Goal: Obtain resource: Obtain resource

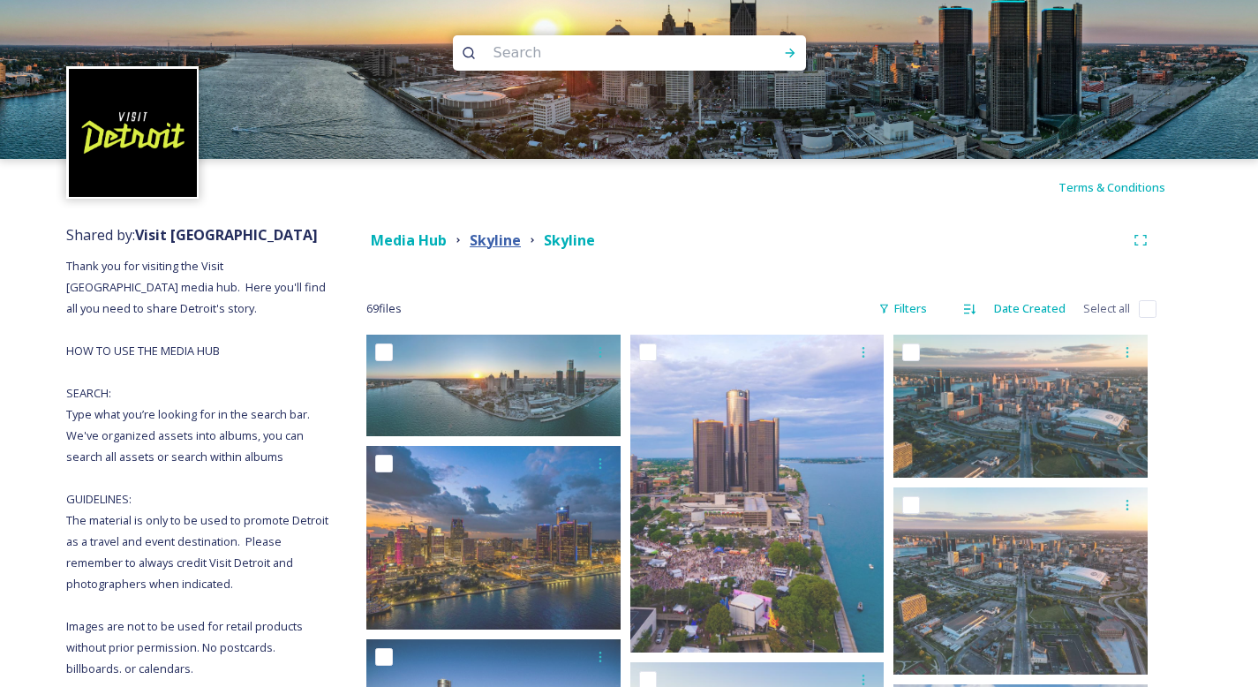
click at [506, 242] on strong "Skyline" at bounding box center [495, 239] width 51 height 19
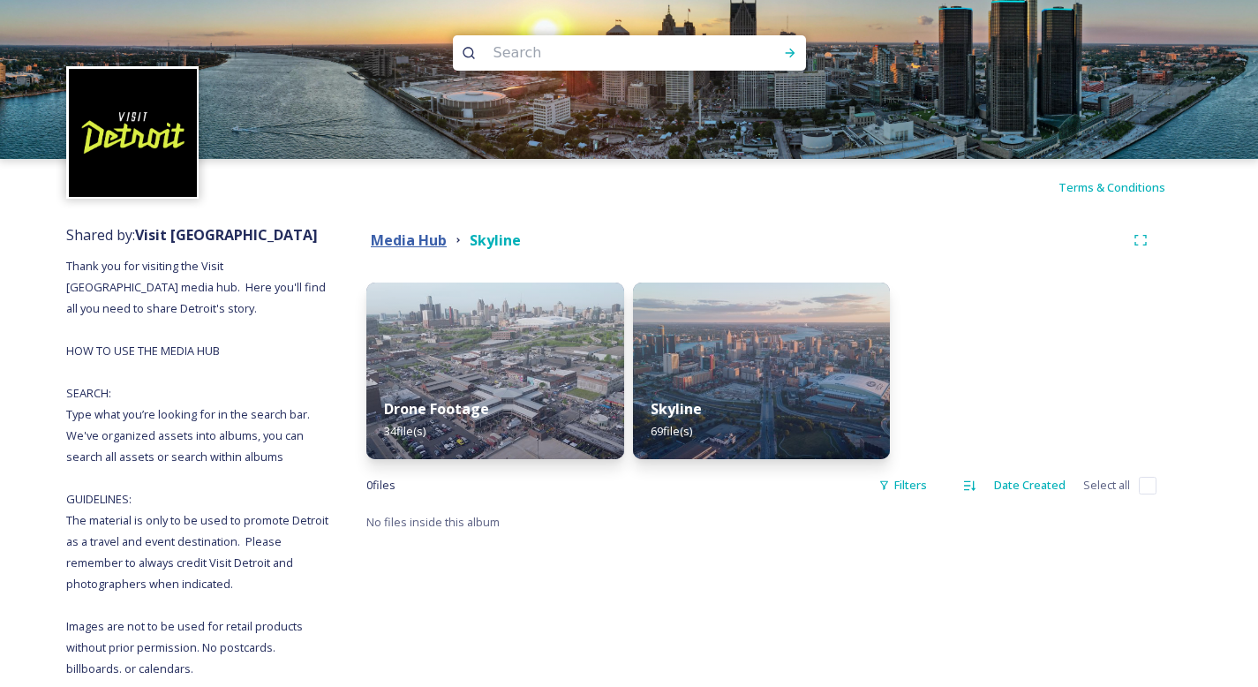
click at [418, 238] on strong "Media Hub" at bounding box center [409, 239] width 76 height 19
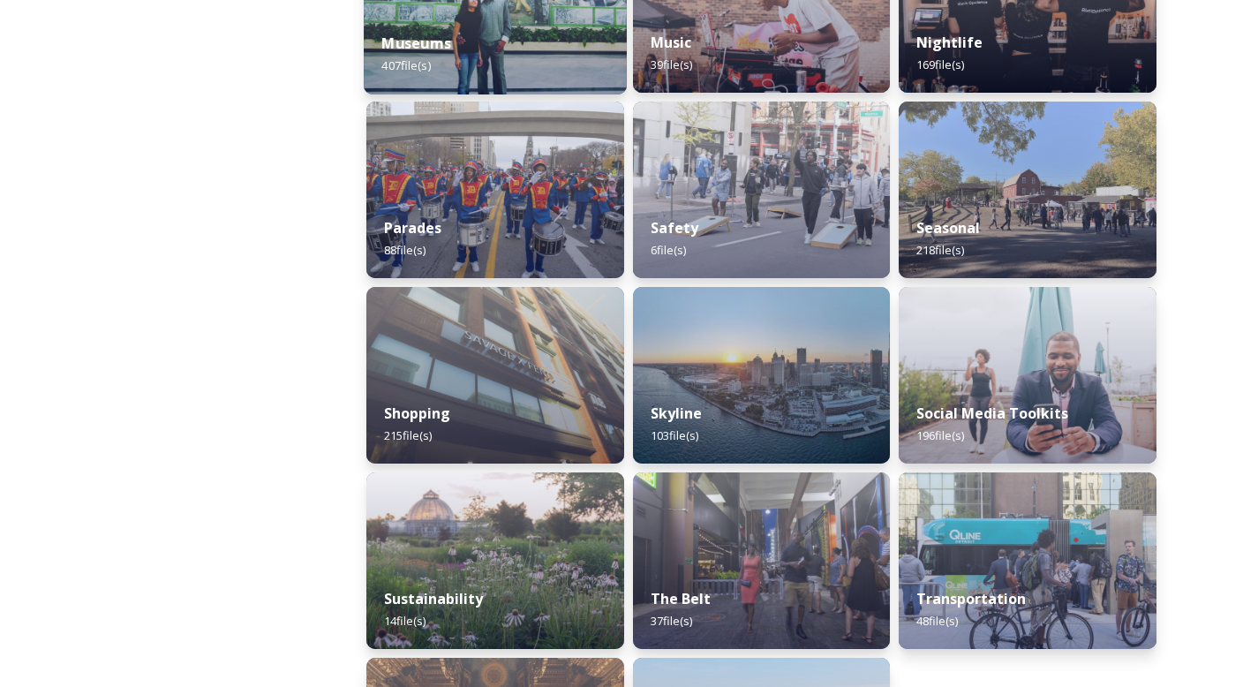
scroll to position [1553, 0]
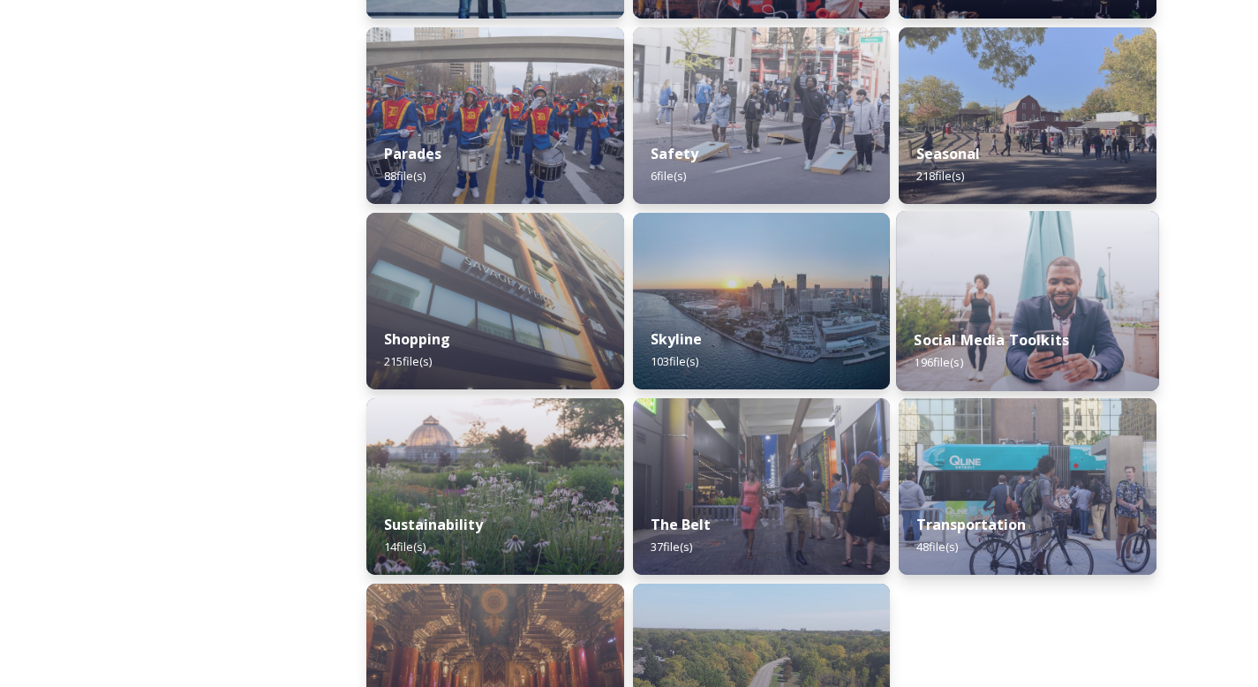
click at [963, 330] on strong "Social Media Toolkits" at bounding box center [992, 339] width 155 height 19
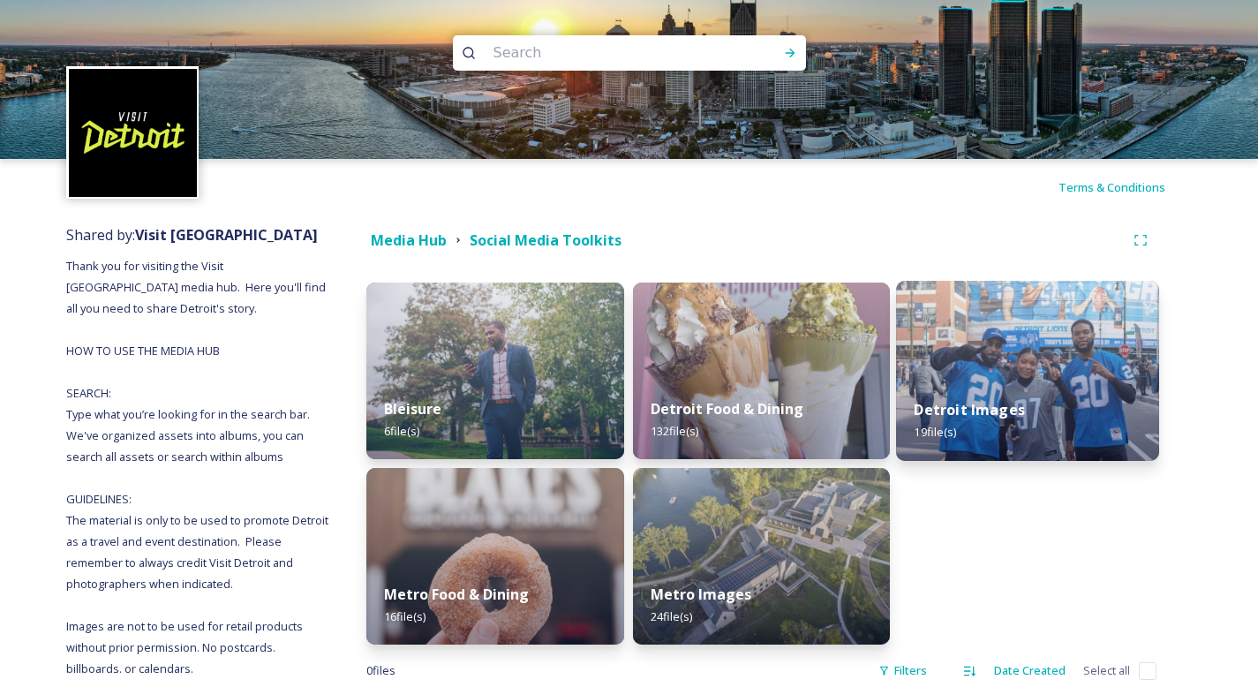
click at [1035, 409] on div "Detroit Images 19 file(s)" at bounding box center [1027, 421] width 263 height 80
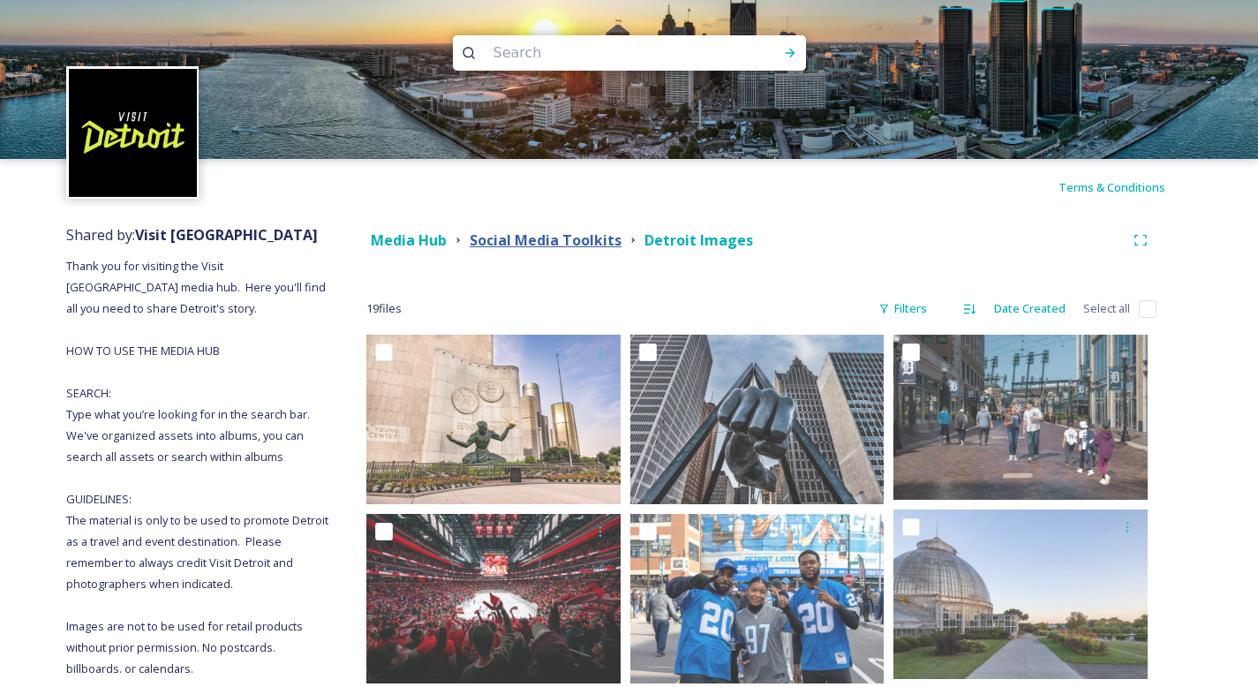
click at [561, 238] on strong "Social Media Toolkits" at bounding box center [546, 239] width 152 height 19
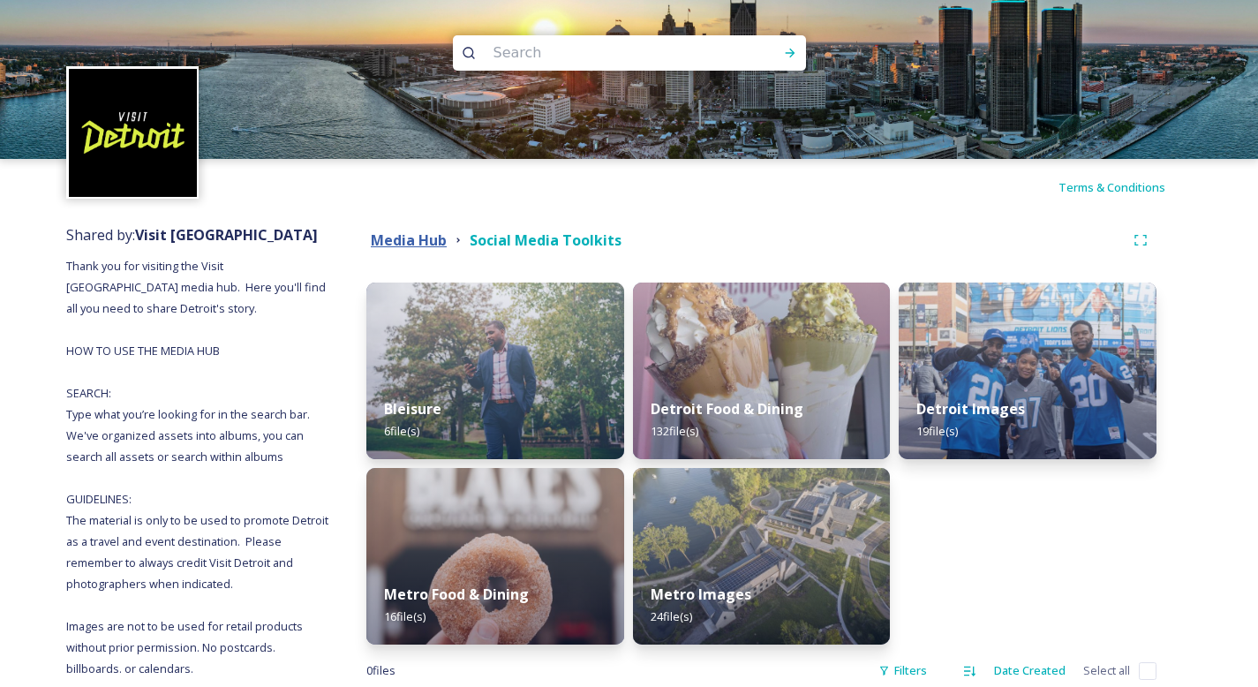
click at [418, 246] on strong "Media Hub" at bounding box center [409, 239] width 76 height 19
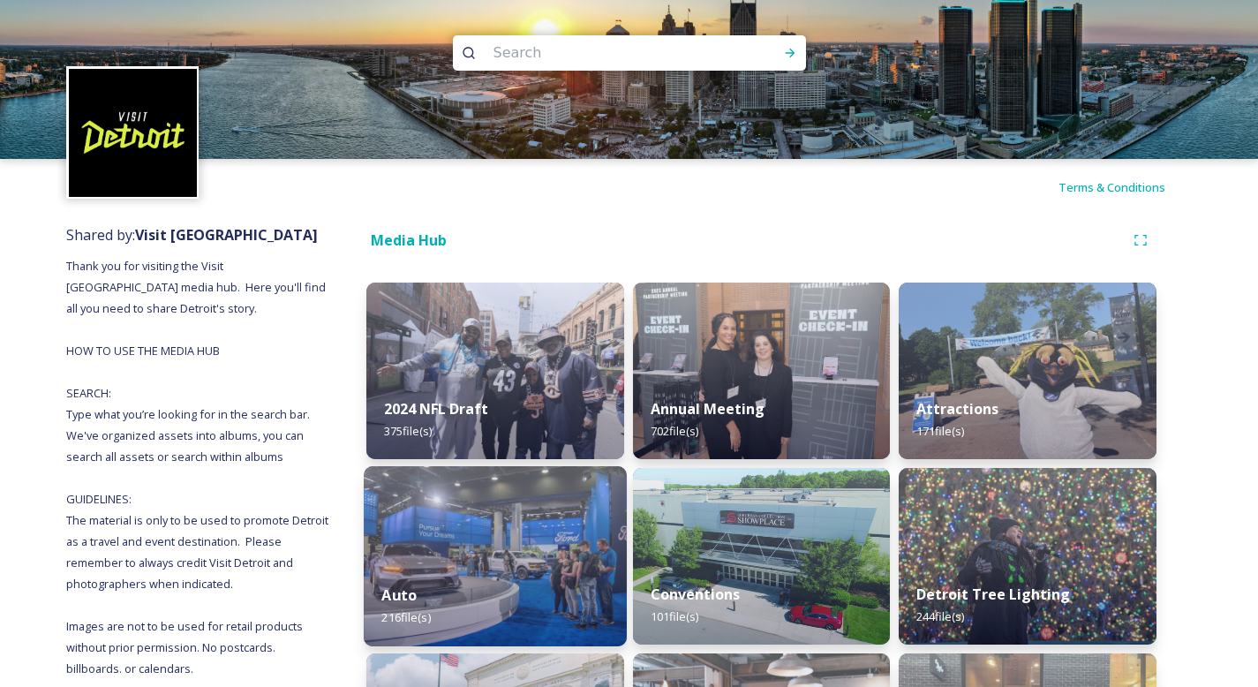
click at [457, 538] on img at bounding box center [495, 556] width 263 height 180
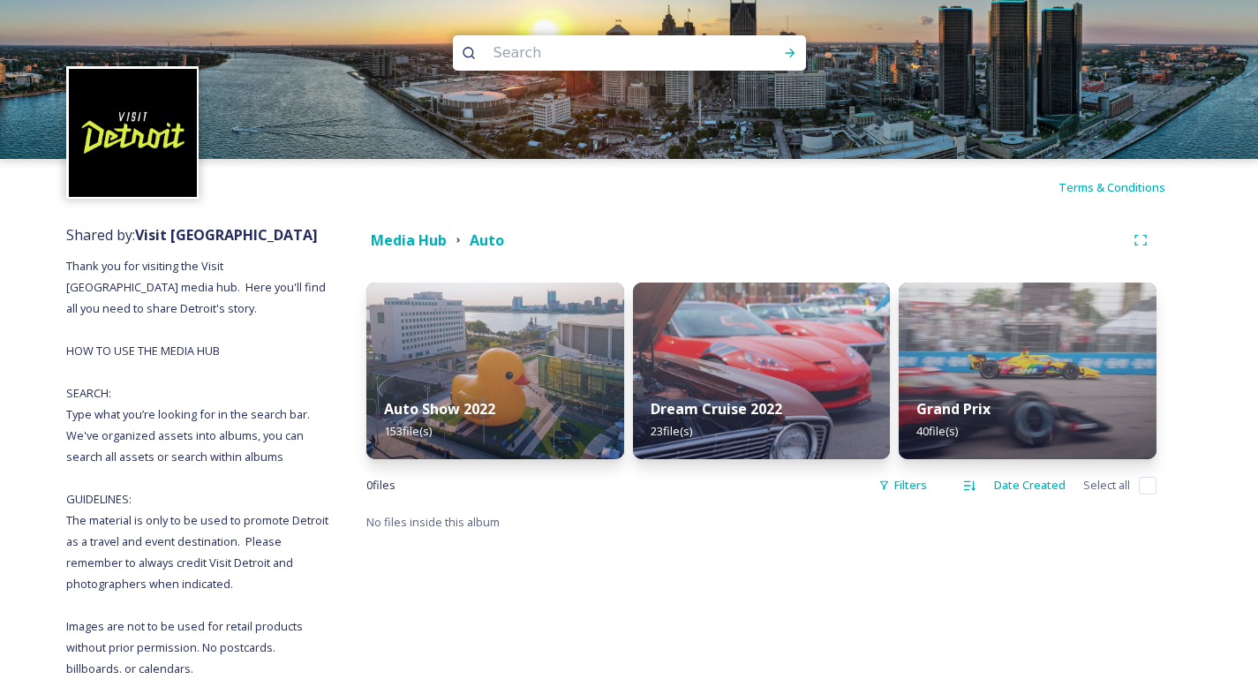
click at [398, 229] on div "Media Hub Auto" at bounding box center [761, 240] width 790 height 32
click at [401, 233] on strong "Media Hub" at bounding box center [409, 239] width 76 height 19
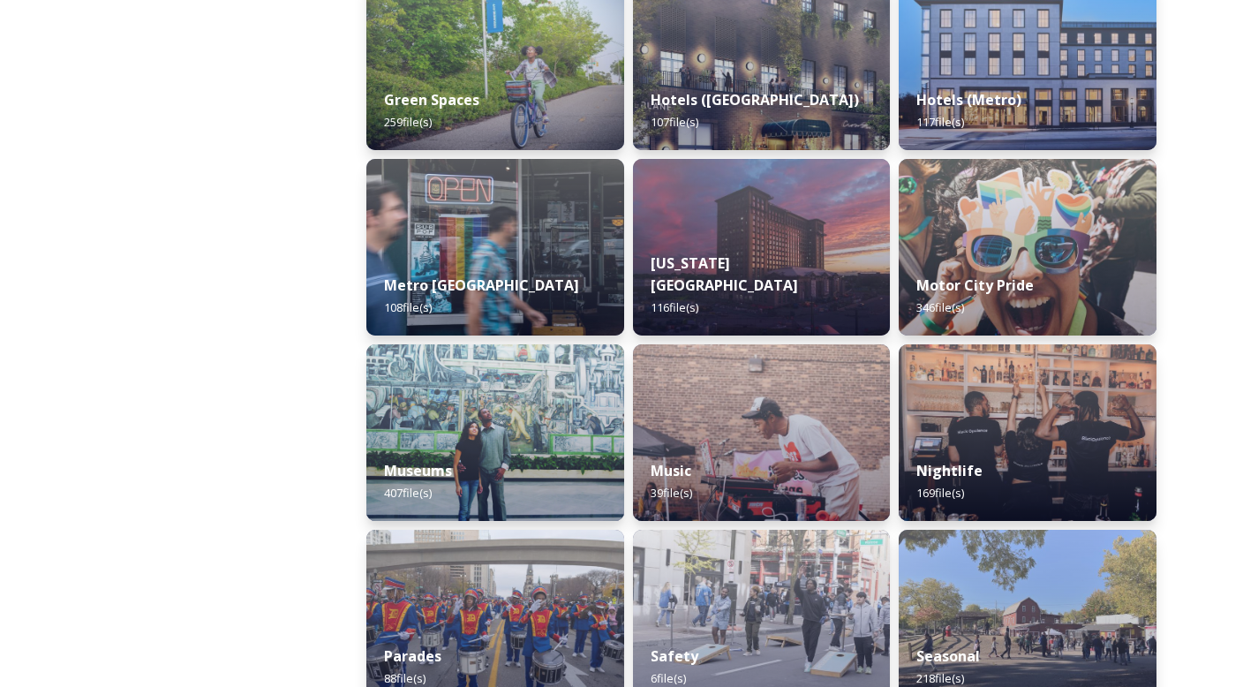
scroll to position [1062, 0]
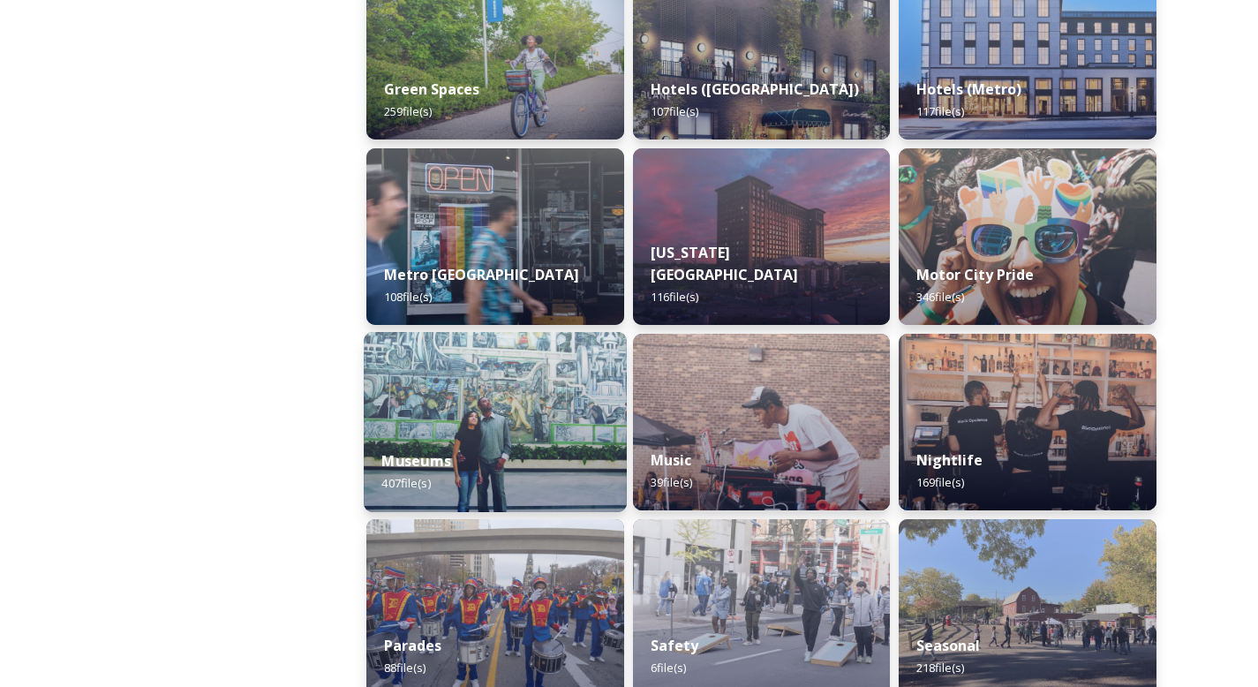
click at [531, 420] on img at bounding box center [495, 422] width 263 height 180
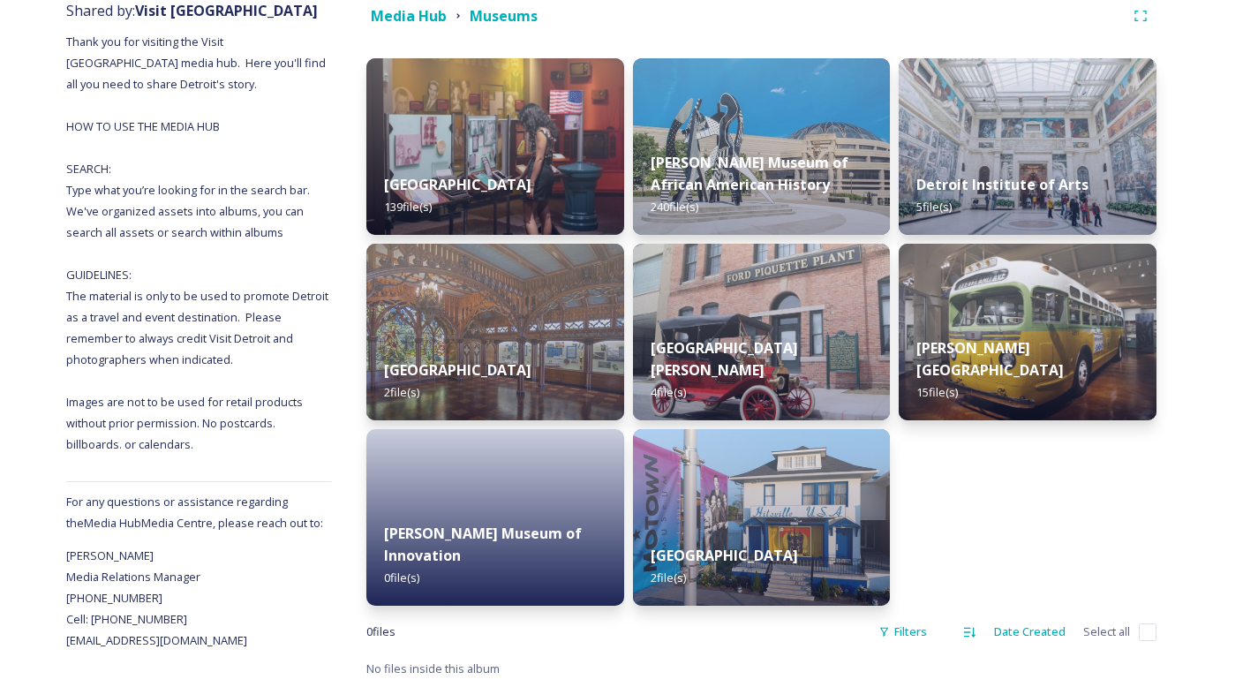
scroll to position [225, 0]
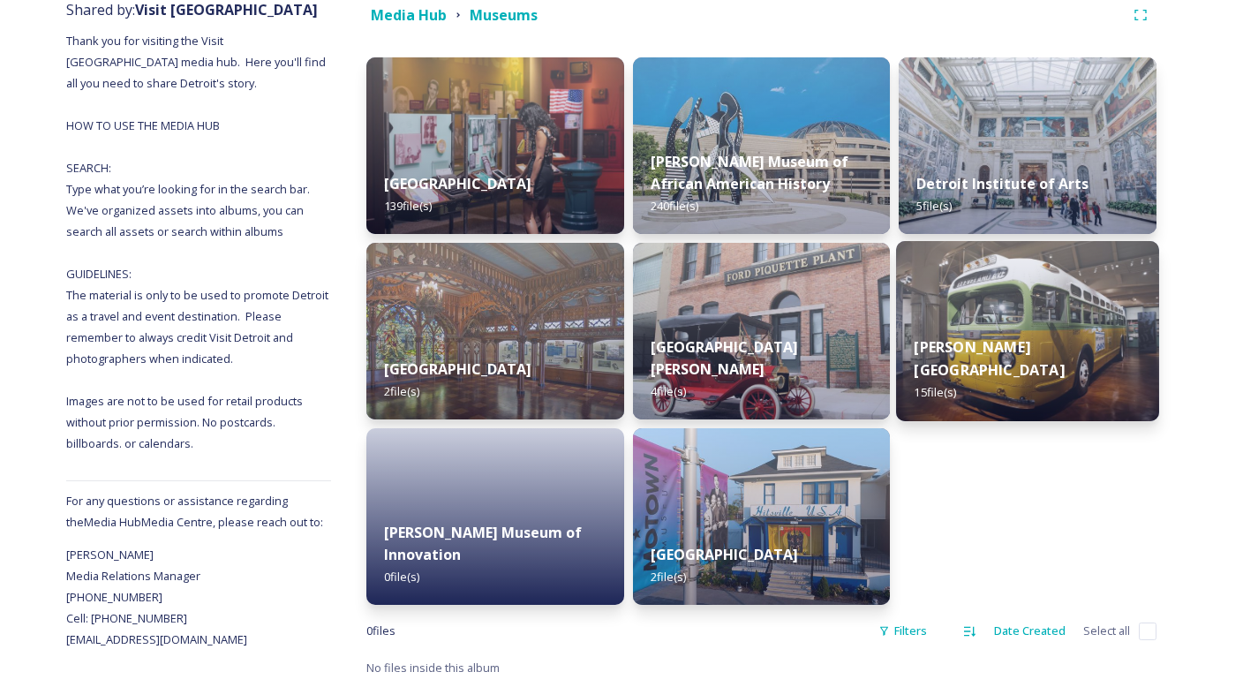
click at [1098, 336] on img at bounding box center [1027, 331] width 263 height 180
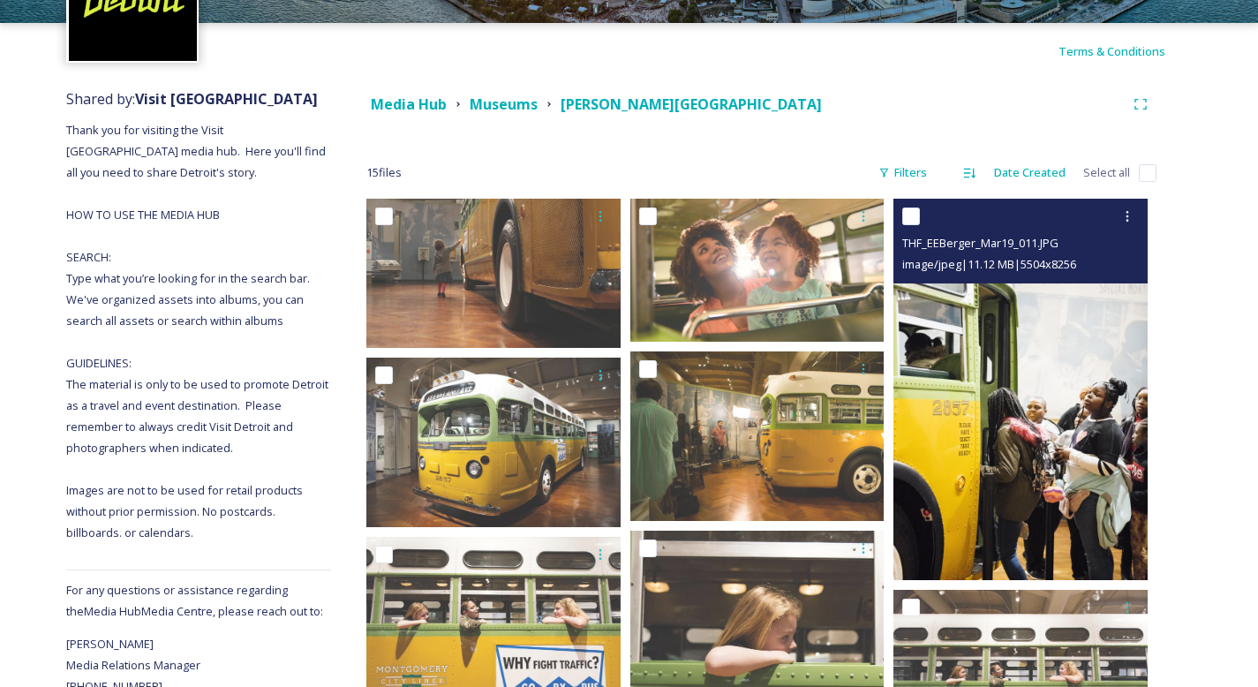
scroll to position [486, 0]
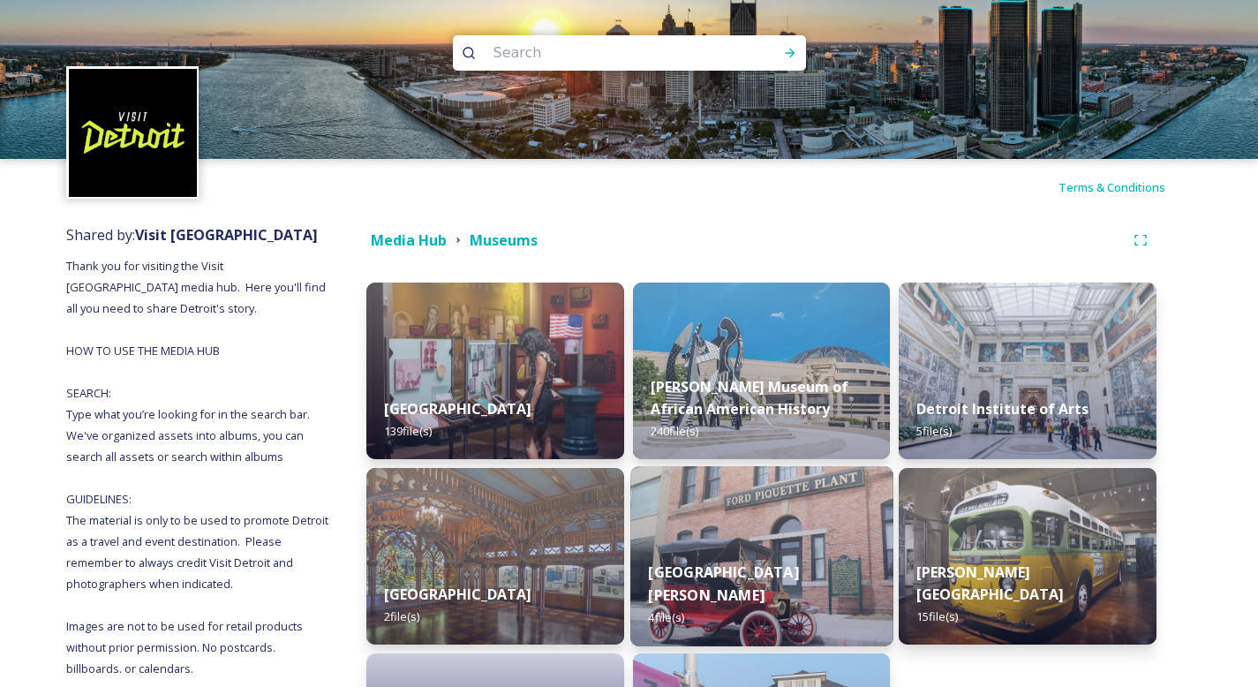
click at [818, 518] on img at bounding box center [762, 556] width 263 height 180
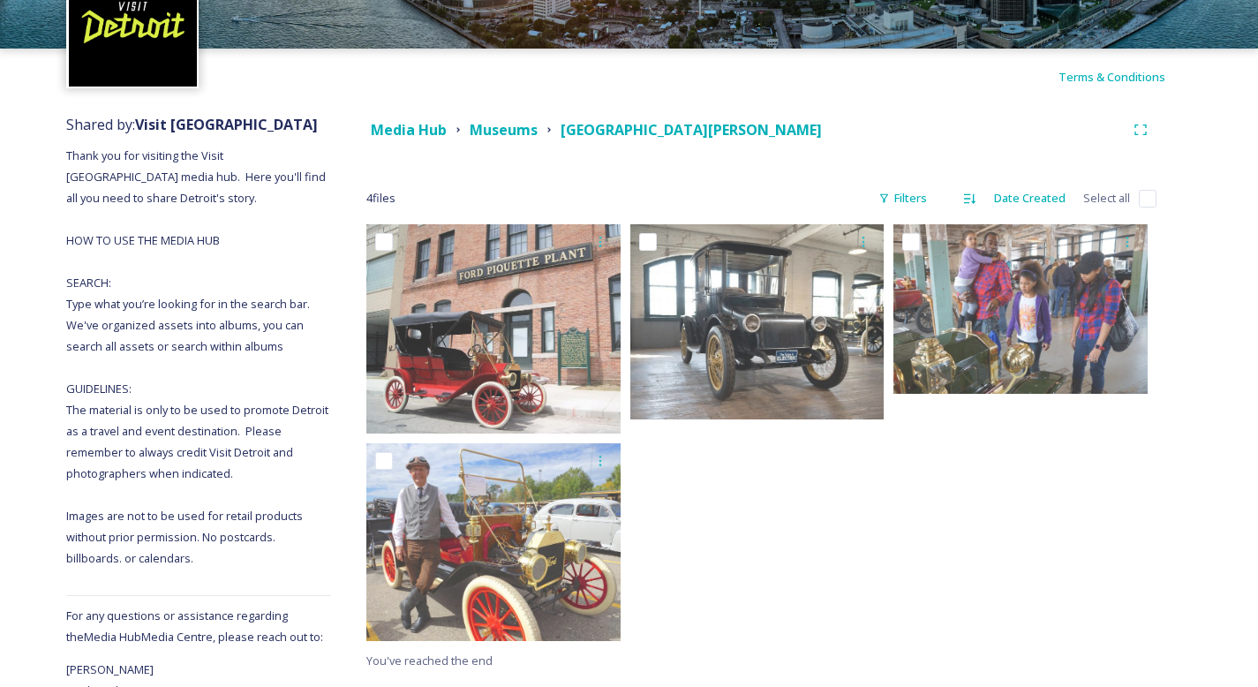
scroll to position [116, 0]
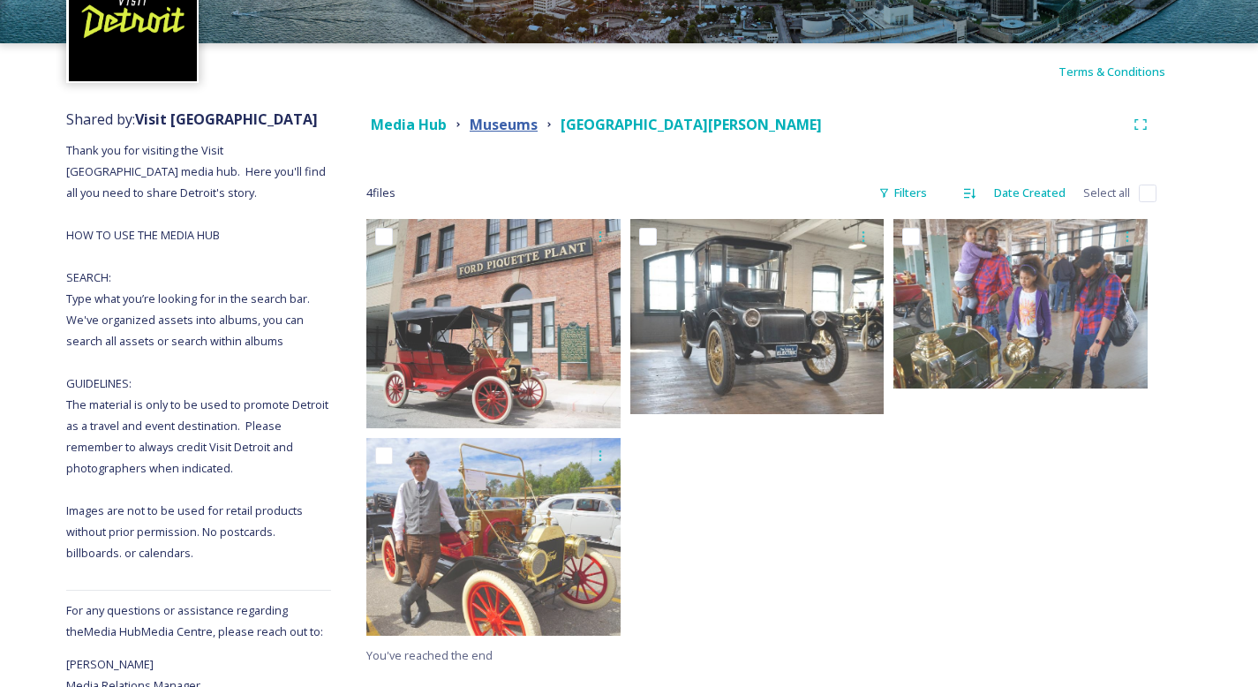
click at [519, 126] on strong "Museums" at bounding box center [504, 124] width 68 height 19
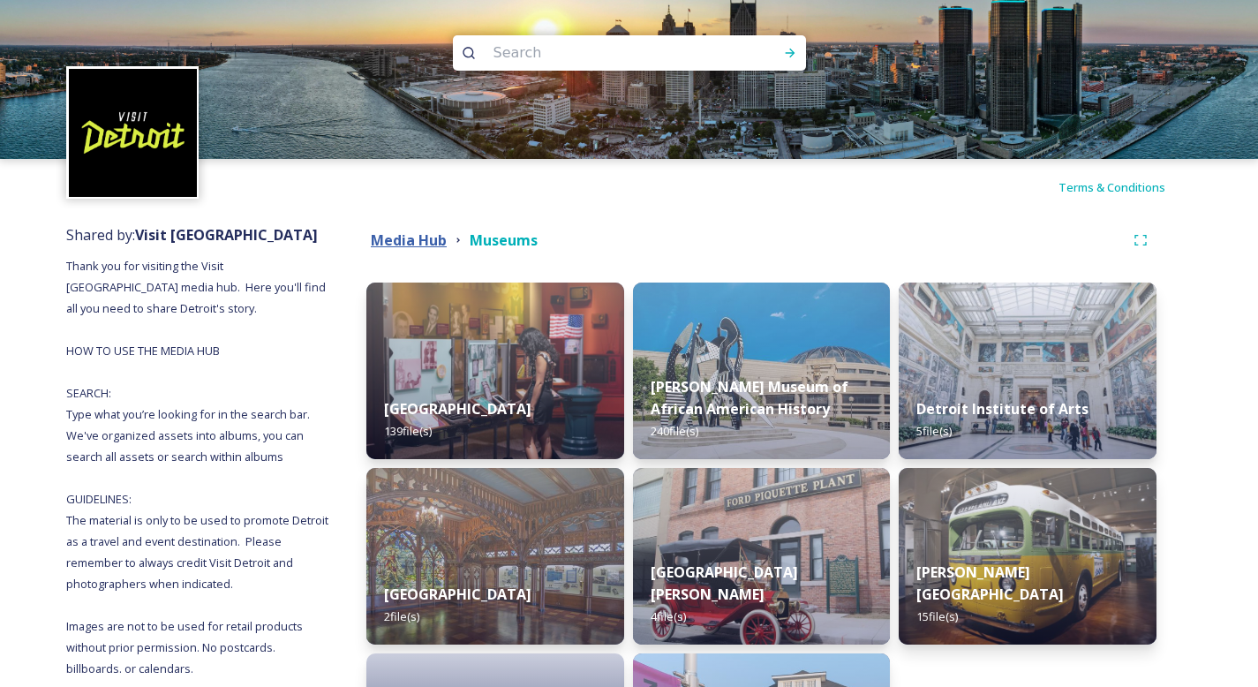
click at [424, 238] on strong "Media Hub" at bounding box center [409, 239] width 76 height 19
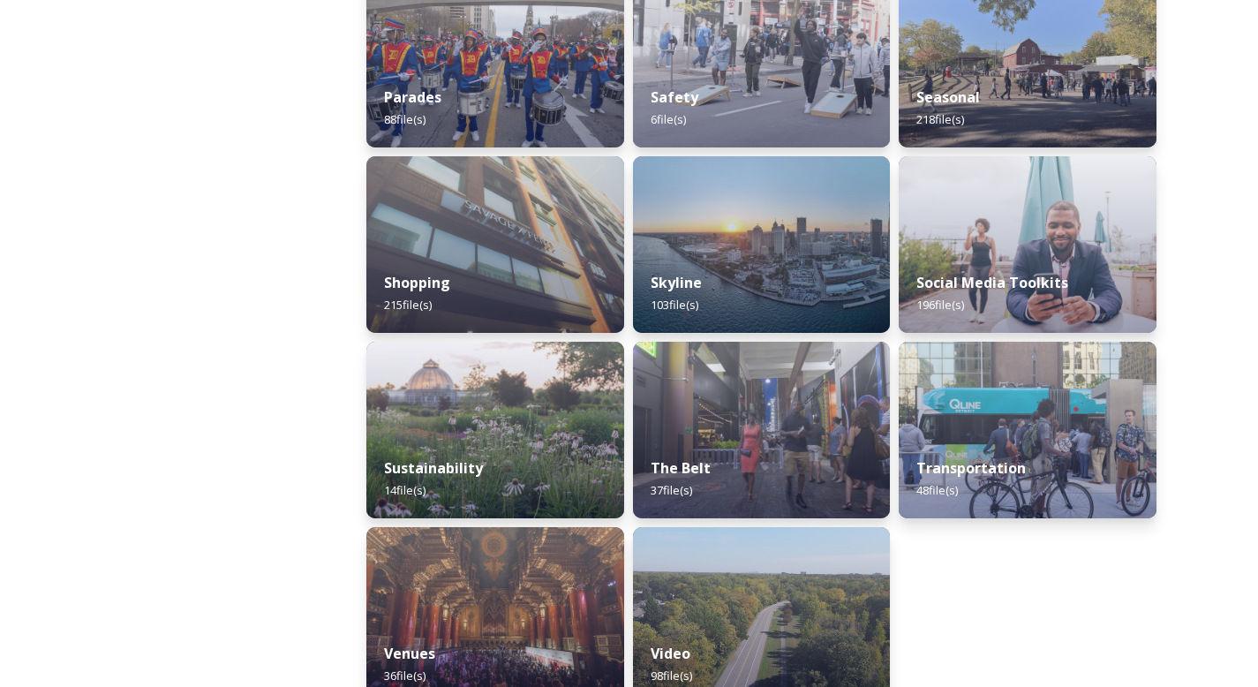
scroll to position [1644, 0]
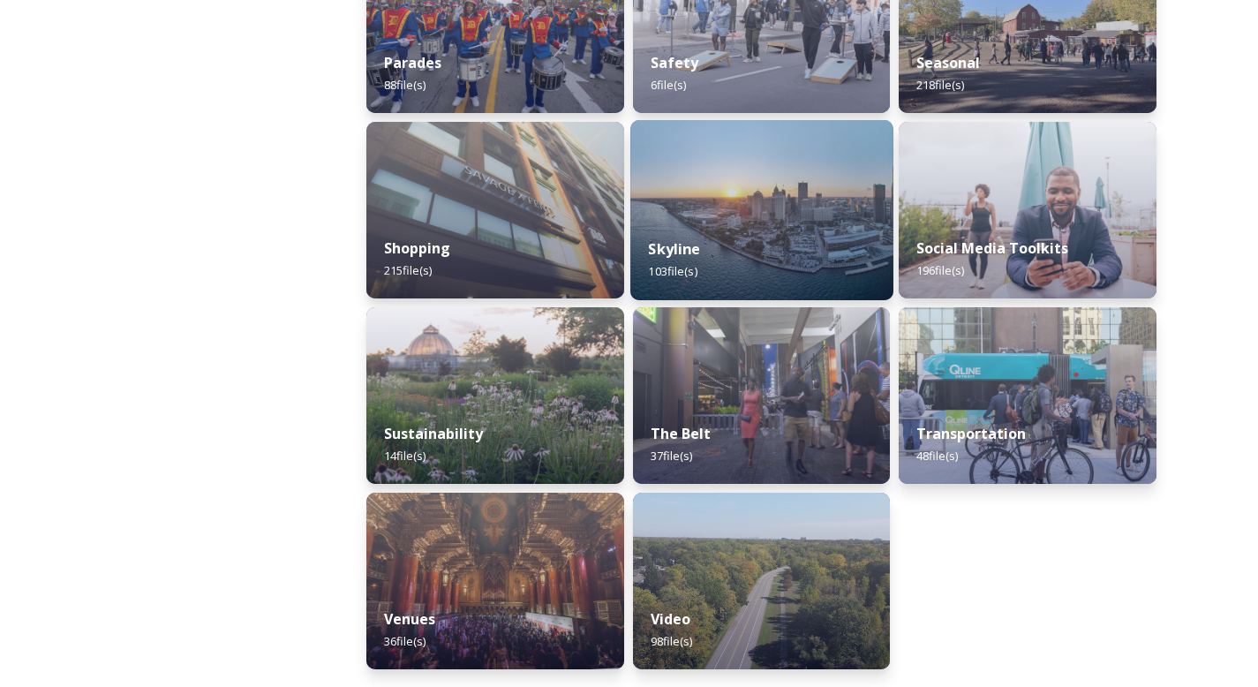
click at [794, 202] on img at bounding box center [762, 210] width 263 height 180
